Goal: Obtain resource: Download file/media

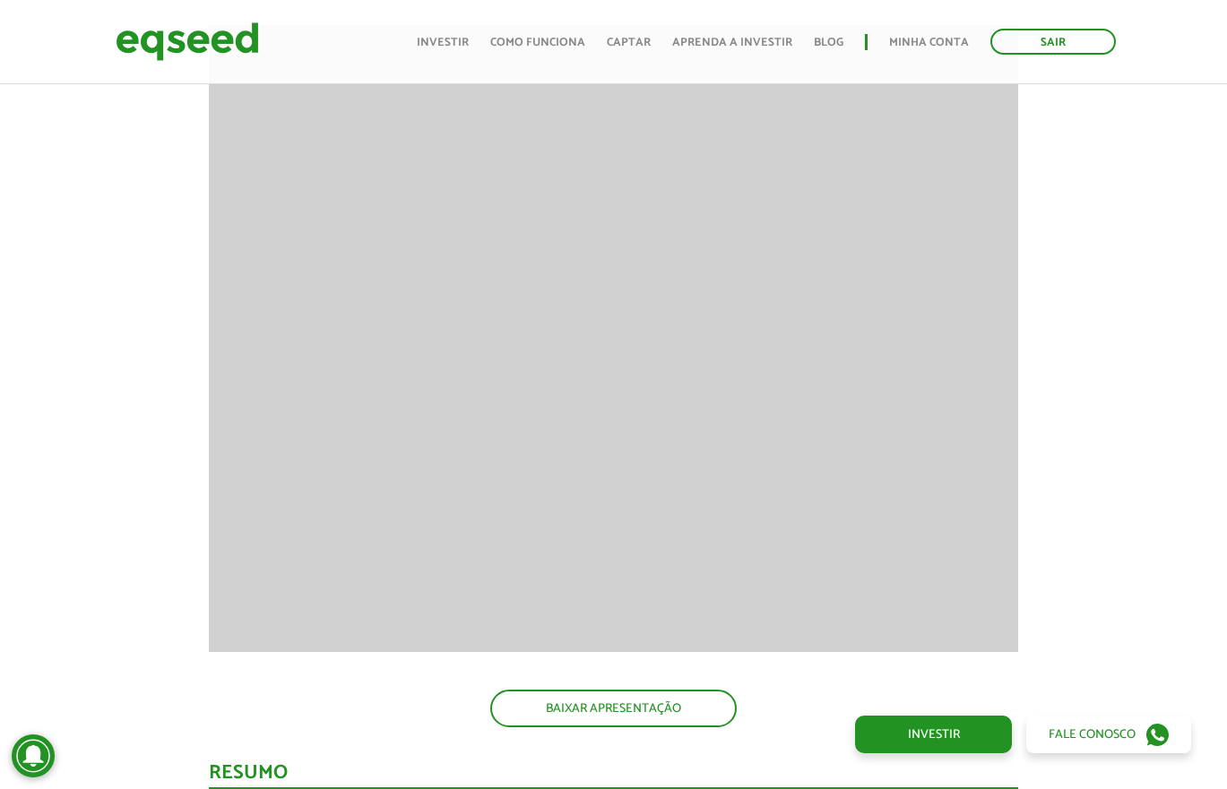
scroll to position [2218, 0]
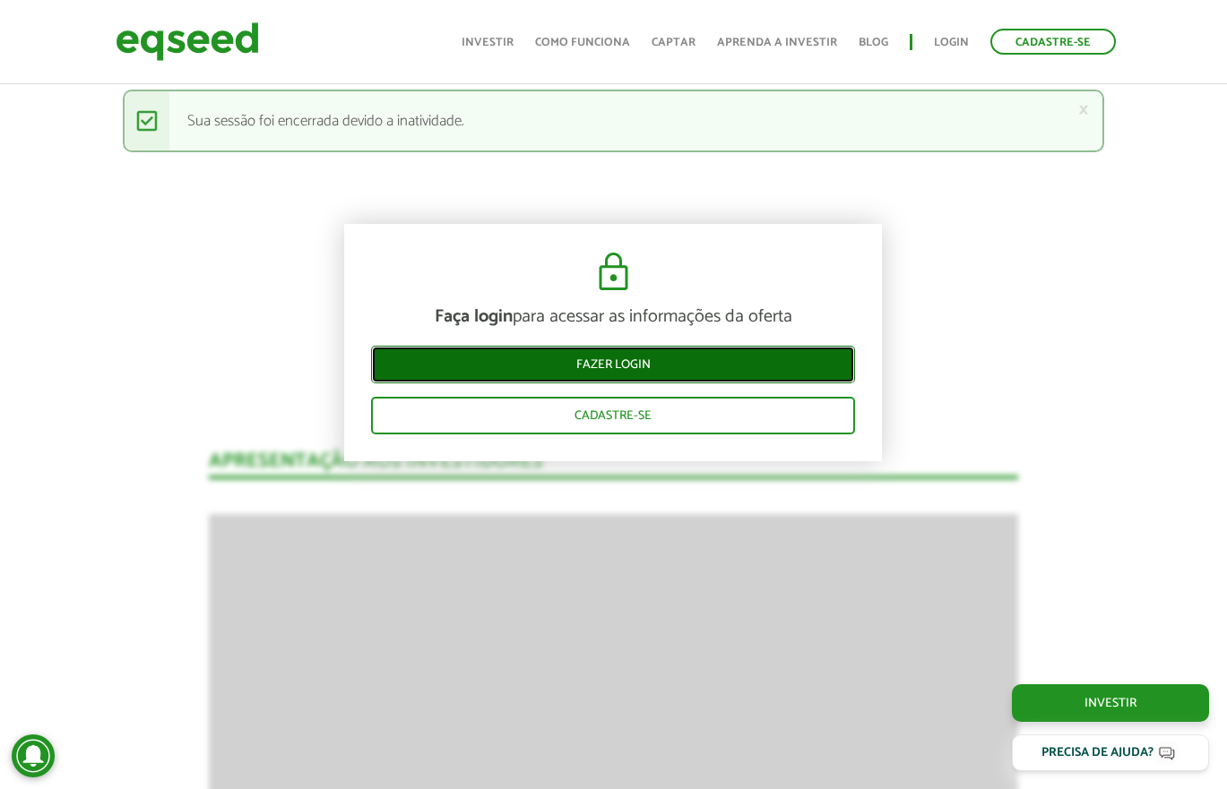
click at [620, 366] on link "Fazer login" at bounding box center [613, 365] width 484 height 38
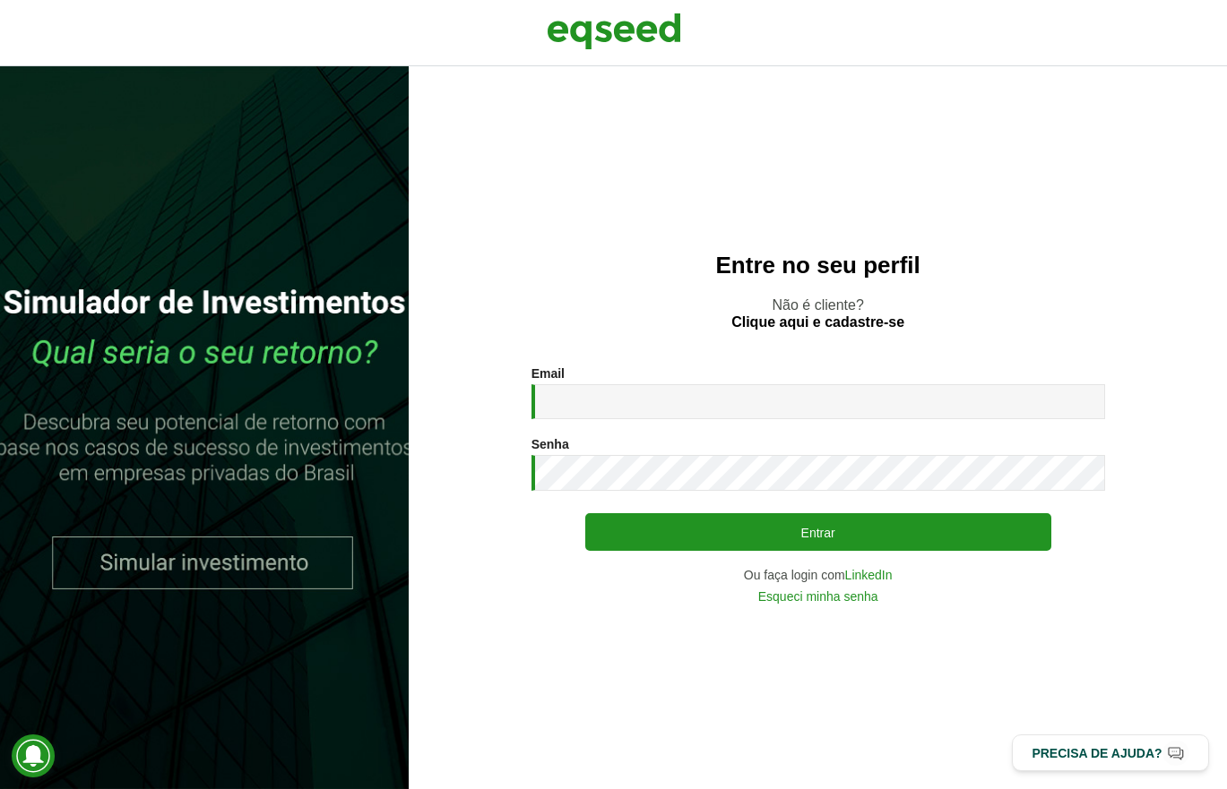
type input "**********"
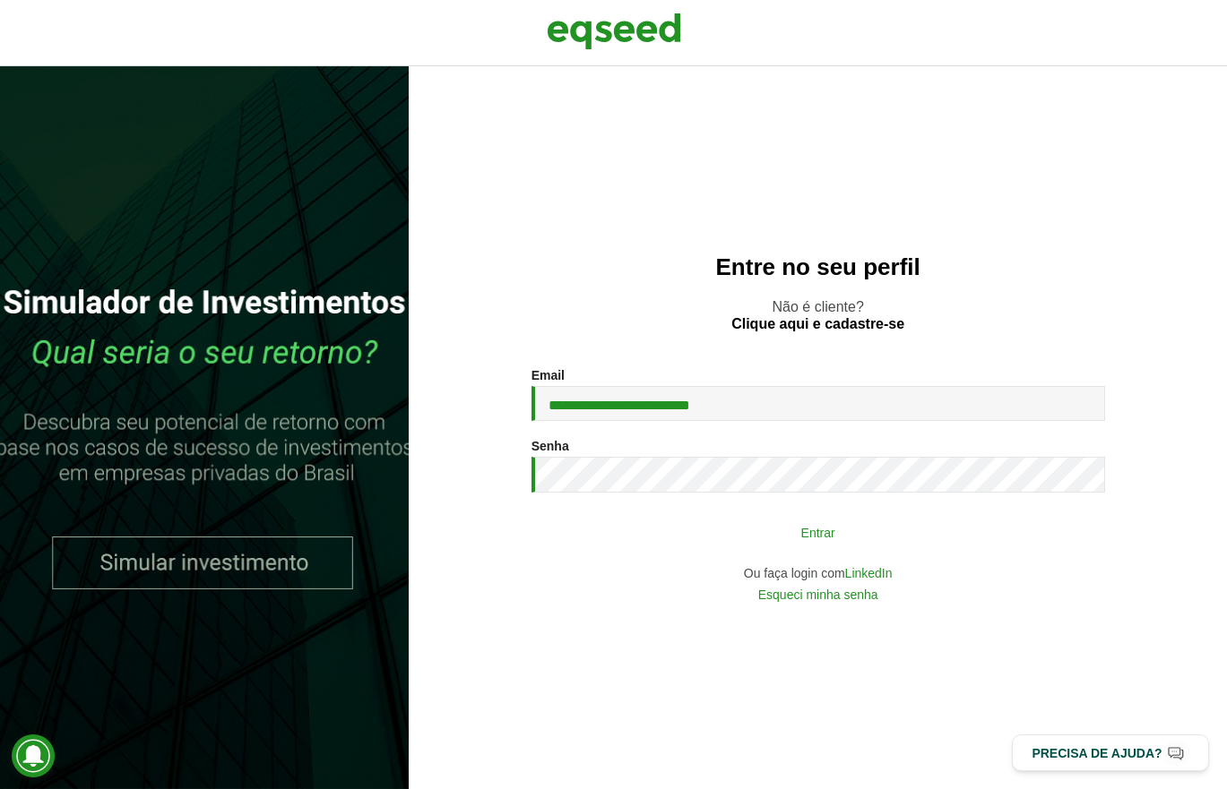
click at [771, 533] on button "Entrar" at bounding box center [818, 532] width 466 height 34
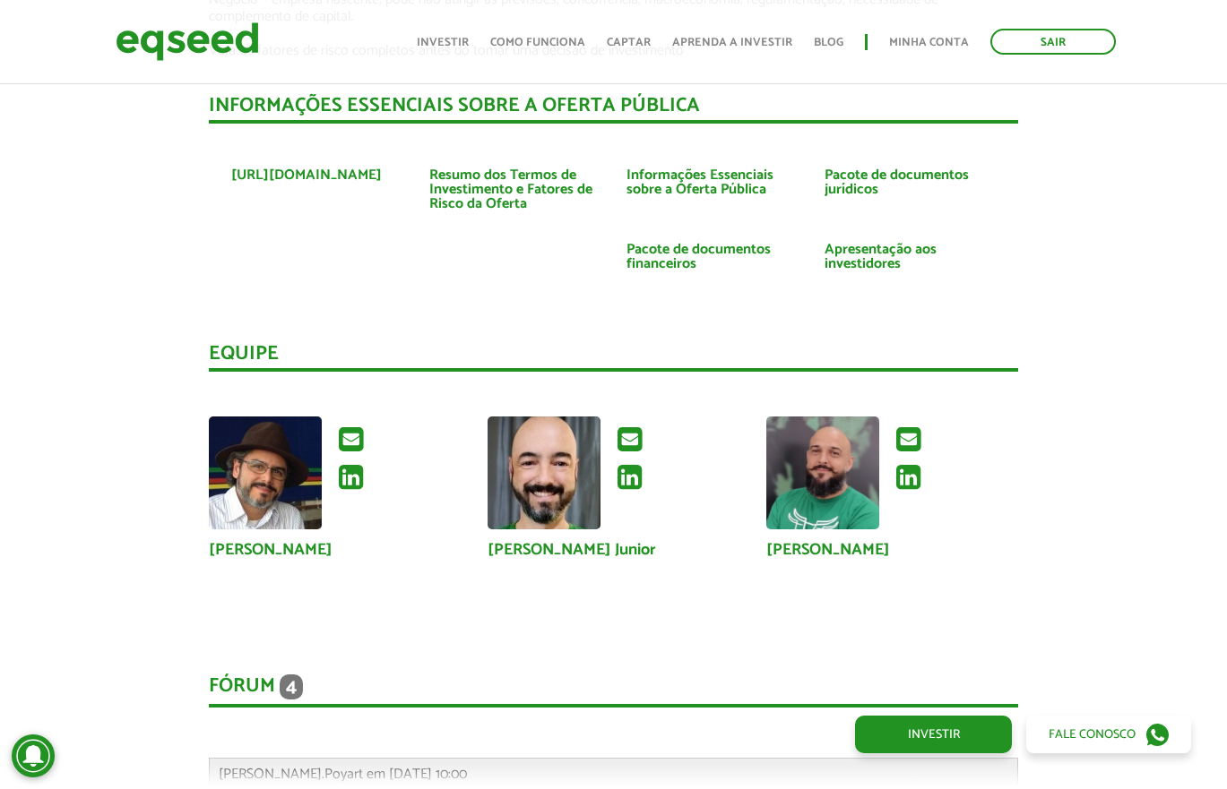
scroll to position [4082, 0]
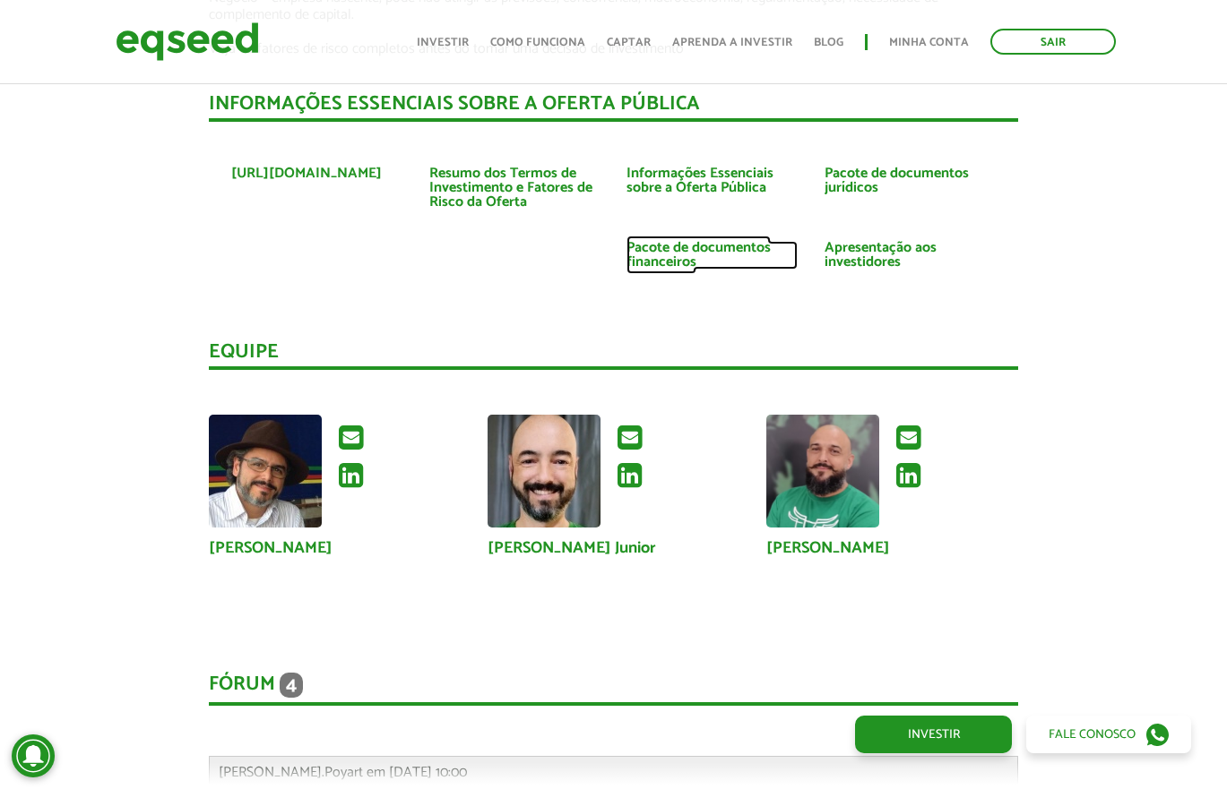
click at [710, 241] on link "Pacote de documentos financeiros" at bounding box center [711, 255] width 171 height 29
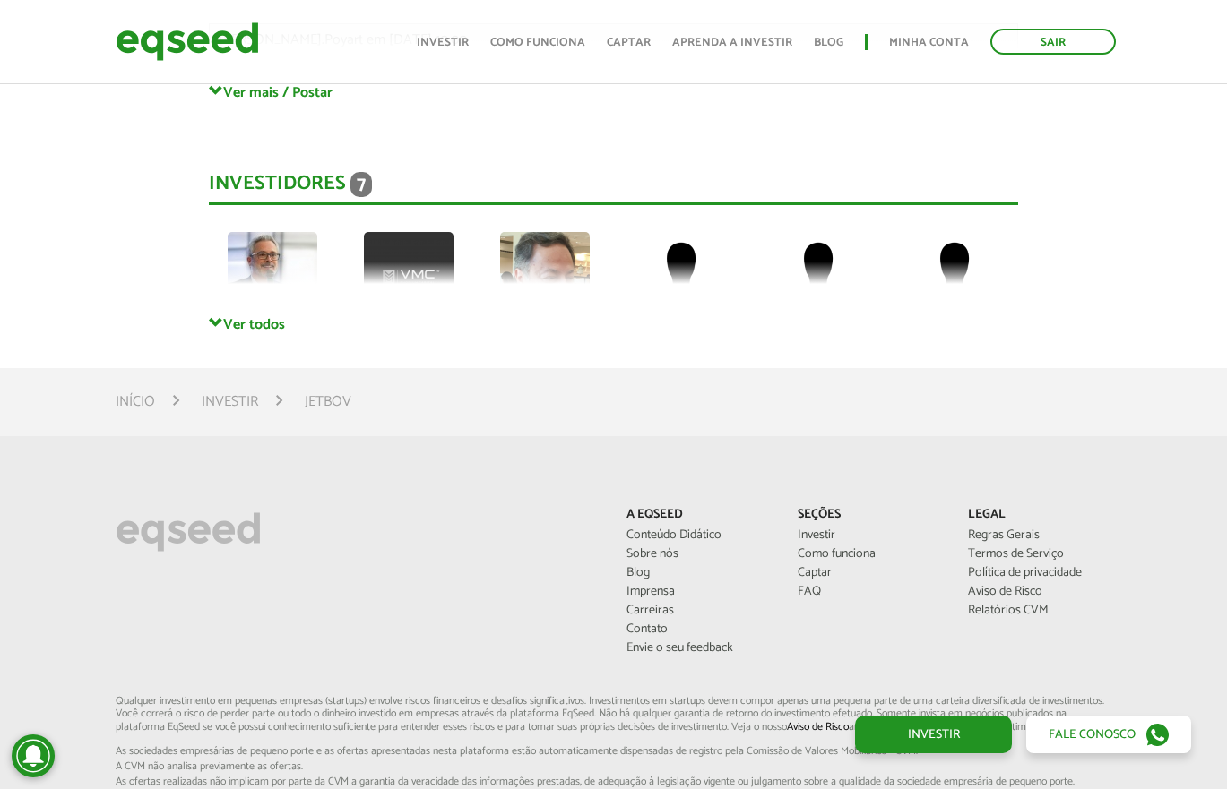
scroll to position [4834, 0]
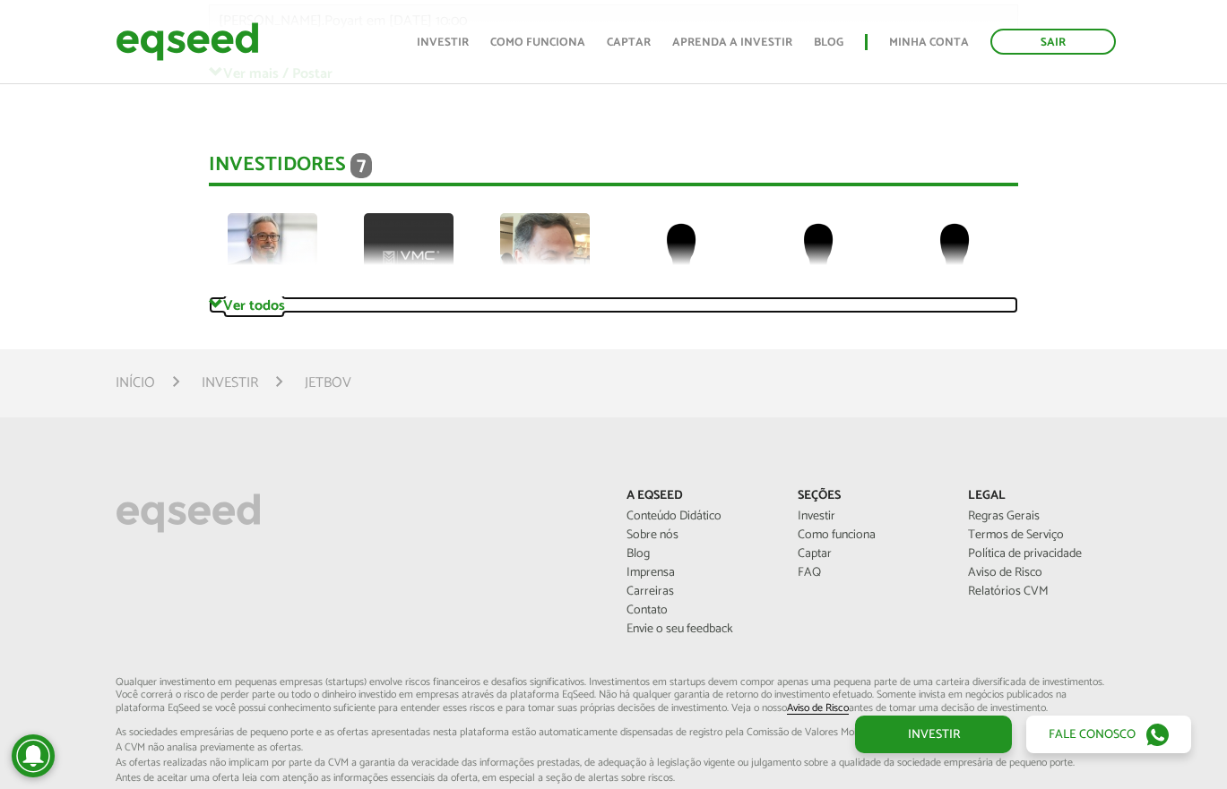
click at [239, 297] on link "Ver todos" at bounding box center [613, 305] width 809 height 17
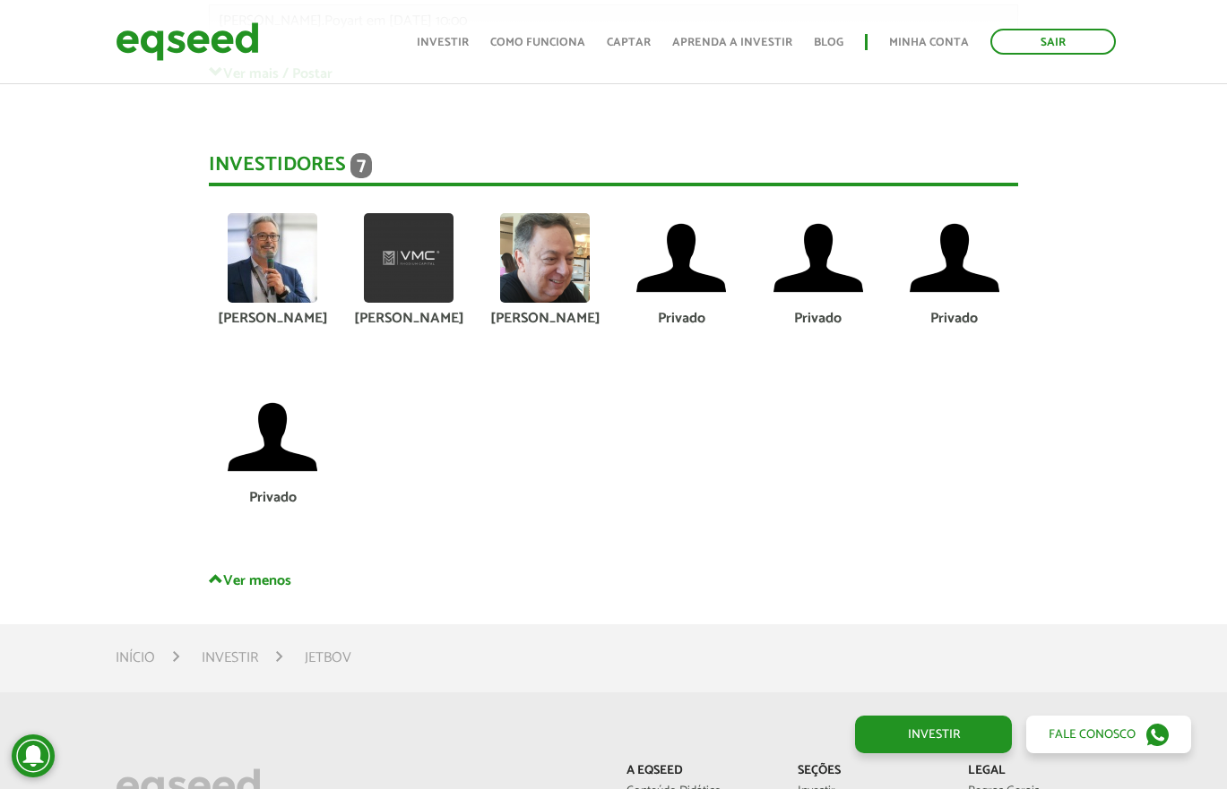
click at [271, 249] on img at bounding box center [273, 258] width 90 height 90
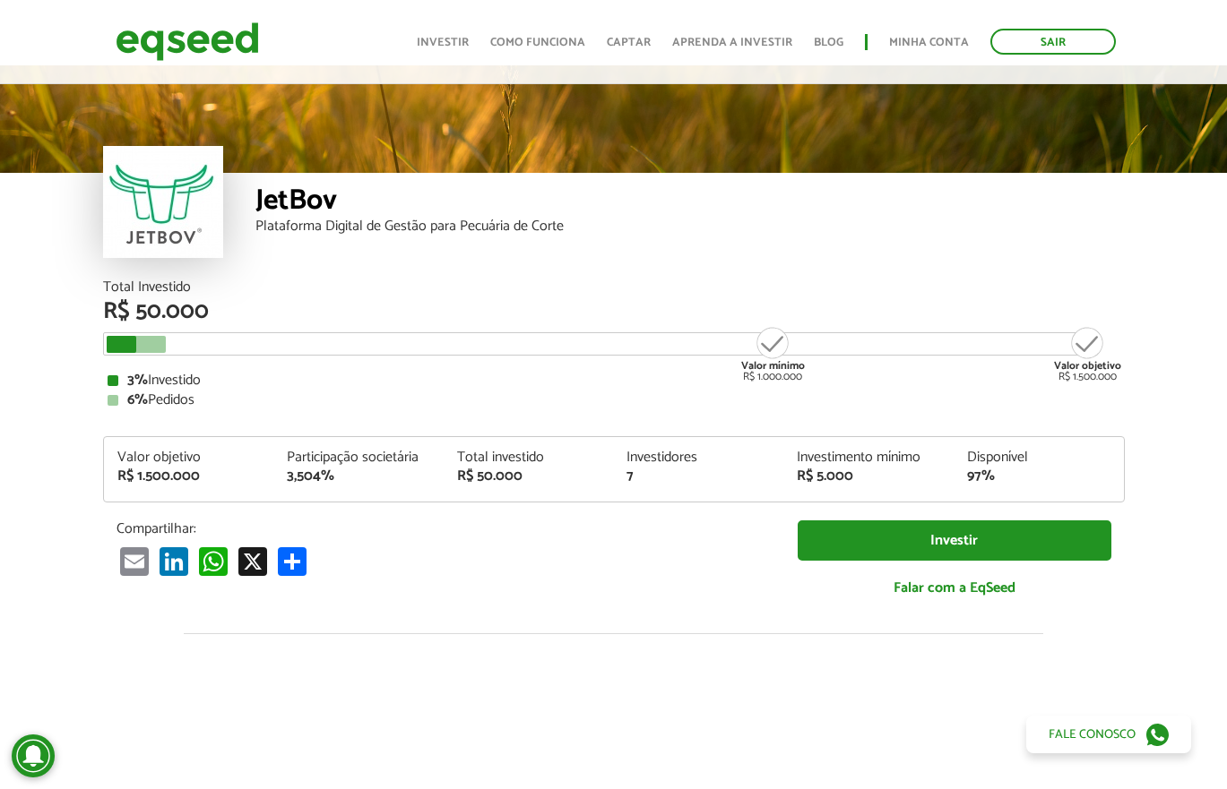
scroll to position [0, 0]
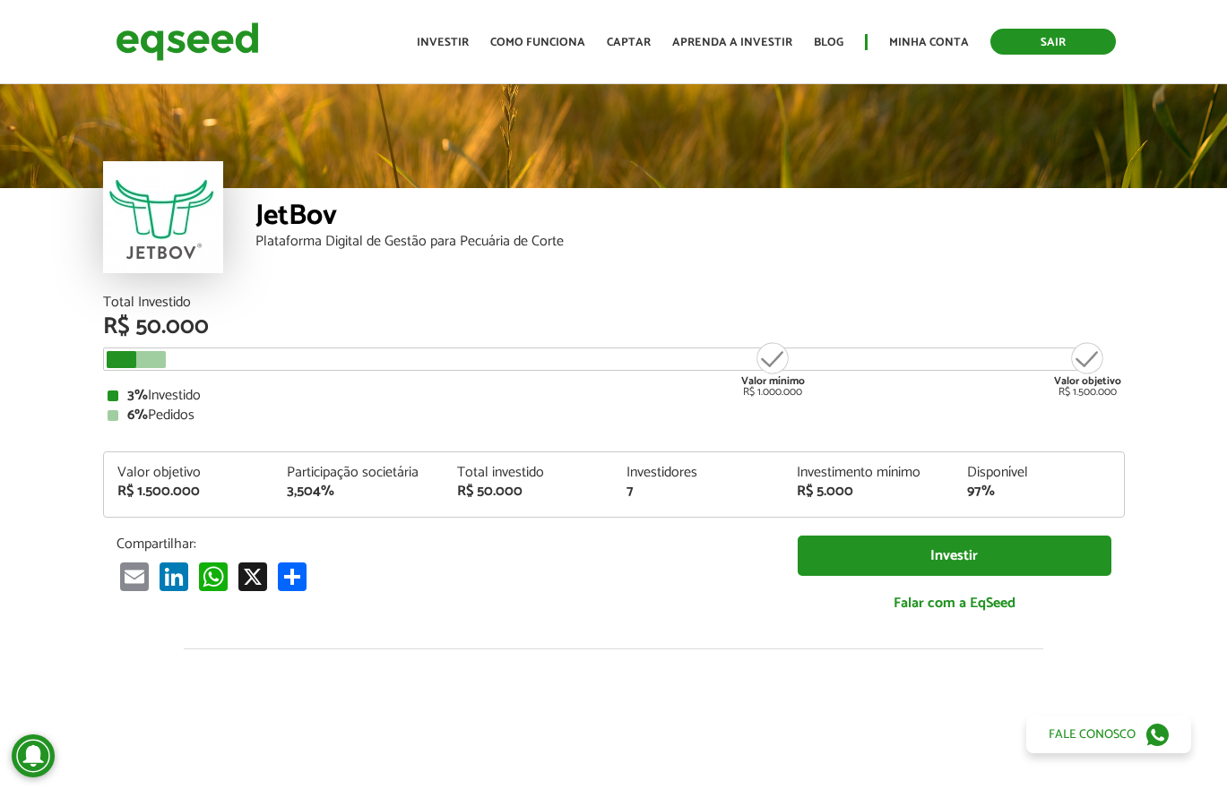
click at [1084, 43] on link "Sair" at bounding box center [1052, 42] width 125 height 26
